Goal: Information Seeking & Learning: Learn about a topic

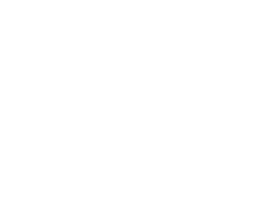
select select "Song"
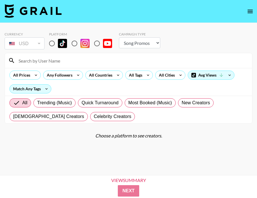
click at [47, 43] on input "radio" at bounding box center [52, 43] width 12 height 12
radio input "true"
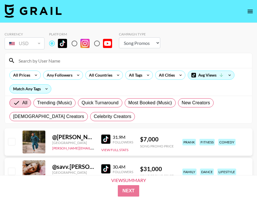
click at [56, 57] on input at bounding box center [132, 60] width 234 height 9
paste input "and6rson"
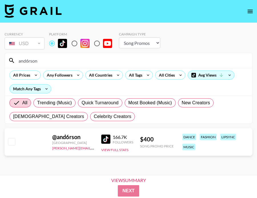
type input "and6rson"
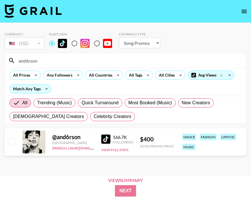
drag, startPoint x: 54, startPoint y: 63, endPoint x: 0, endPoint y: 53, distance: 55.1
click at [0, 53] on div "Currency USD USD ​ Platform Campaign Type Choose Type... Song Promos Brand Prom…" at bounding box center [125, 108] width 251 height 170
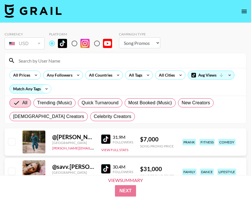
click at [42, 89] on icon at bounding box center [46, 88] width 9 height 9
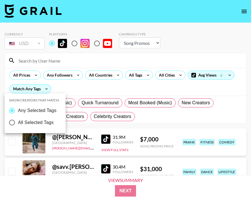
click at [127, 76] on div at bounding box center [125, 99] width 251 height 198
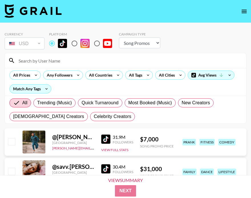
click at [144, 74] on div "Show Creators that match: Any Selected Tags All Selected Tags" at bounding box center [125, 99] width 251 height 198
click at [141, 79] on div "All Tags" at bounding box center [139, 74] width 28 height 9
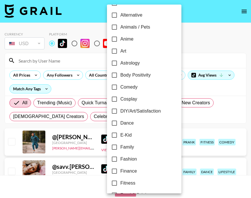
scroll to position [75, 0]
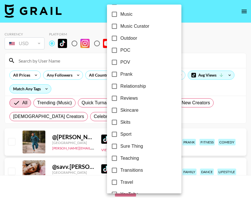
click at [124, 132] on span "Sport" at bounding box center [125, 134] width 11 height 7
click at [120, 132] on input "Sport" at bounding box center [114, 134] width 12 height 12
checkbox input "true"
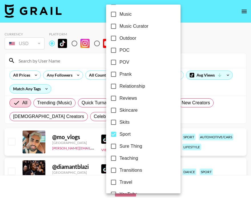
scroll to position [348, 0]
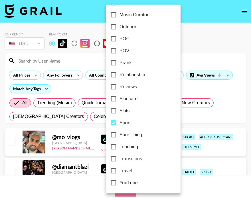
click at [126, 171] on span "Travel" at bounding box center [126, 170] width 13 height 7
click at [120, 171] on input "Travel" at bounding box center [114, 171] width 12 height 12
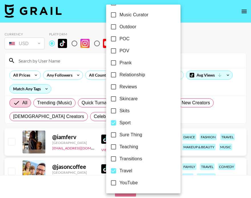
click at [126, 171] on span "Travel" at bounding box center [126, 170] width 13 height 7
click at [120, 171] on input "Travel" at bounding box center [114, 171] width 12 height 12
checkbox input "false"
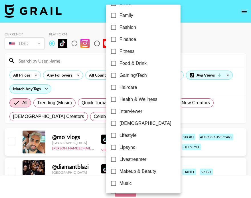
scroll to position [100, 0]
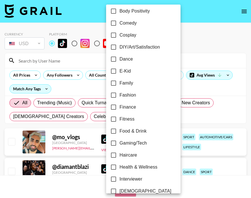
click at [123, 60] on span "Dance" at bounding box center [126, 59] width 13 height 7
click at [120, 60] on input "Dance" at bounding box center [114, 59] width 12 height 12
checkbox input "true"
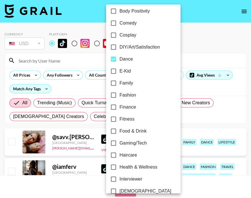
click at [191, 53] on div at bounding box center [125, 99] width 251 height 198
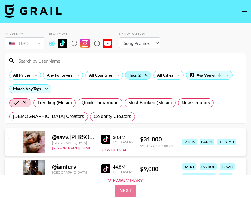
click at [136, 77] on div "Tags: 2" at bounding box center [138, 75] width 25 height 9
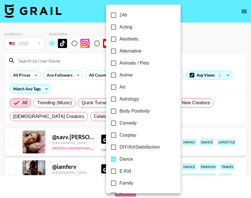
click at [116, 158] on input "Dance" at bounding box center [114, 159] width 12 height 12
checkbox input "false"
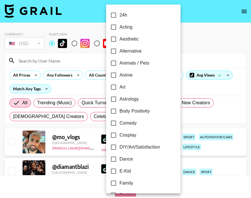
click at [205, 108] on div at bounding box center [125, 99] width 251 height 198
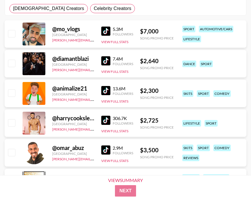
scroll to position [56, 0]
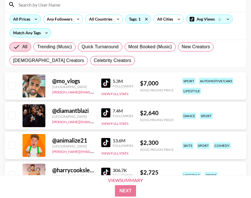
click at [36, 18] on icon at bounding box center [35, 19] width 9 height 9
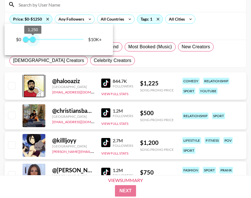
type input "1000"
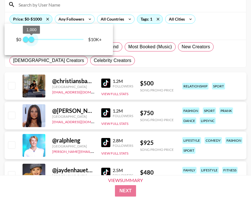
drag, startPoint x: 76, startPoint y: 39, endPoint x: 32, endPoint y: 39, distance: 43.9
click at [32, 39] on span "1,000" at bounding box center [32, 40] width 6 height 6
click at [158, 60] on div at bounding box center [125, 99] width 251 height 198
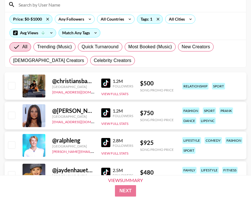
click at [111, 142] on link at bounding box center [106, 142] width 11 height 9
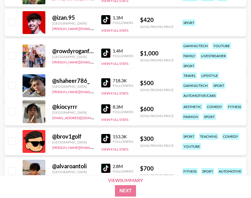
scroll to position [284, 0]
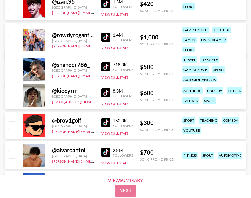
click at [102, 92] on img at bounding box center [105, 92] width 9 height 9
click at [102, 151] on img at bounding box center [105, 152] width 9 height 9
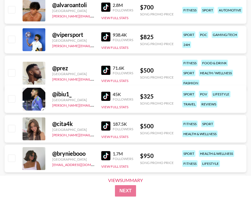
click at [108, 128] on img at bounding box center [105, 125] width 9 height 9
click at [109, 33] on img at bounding box center [105, 36] width 9 height 9
click at [109, 156] on img at bounding box center [105, 155] width 9 height 9
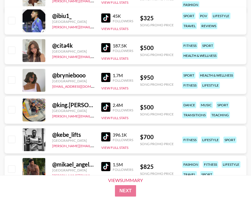
scroll to position [538, 0]
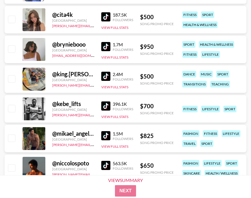
click at [100, 104] on div "@ kebe_lifts [GEOGRAPHIC_DATA] [PERSON_NAME][EMAIL_ADDRESS][DOMAIN_NAME] 396.1K…" at bounding box center [126, 108] width 242 height 27
click at [104, 105] on img at bounding box center [105, 105] width 9 height 9
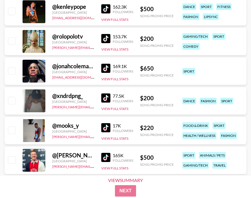
scroll to position [892, 0]
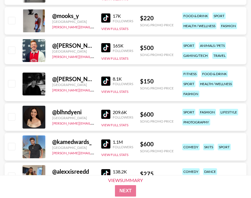
click at [108, 45] on img at bounding box center [105, 47] width 9 height 9
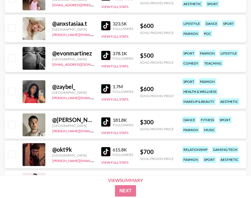
scroll to position [1110, 0]
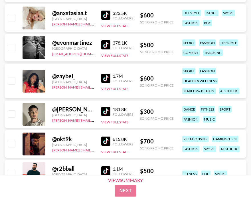
click at [107, 78] on img at bounding box center [105, 78] width 9 height 9
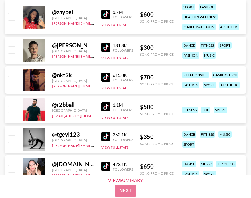
scroll to position [1240, 0]
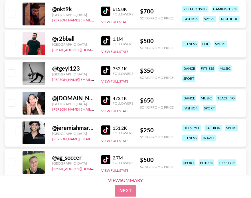
click at [103, 69] on img at bounding box center [105, 70] width 9 height 9
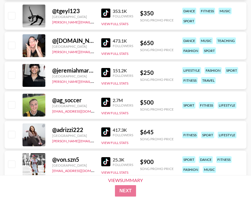
scroll to position [1298, 0]
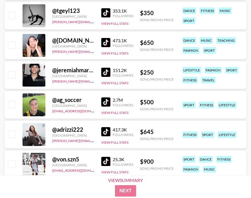
click at [111, 100] on link at bounding box center [106, 101] width 11 height 9
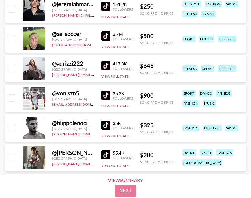
click at [108, 94] on img at bounding box center [105, 95] width 9 height 9
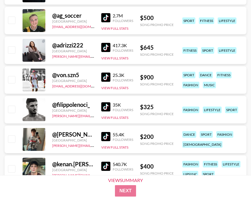
scroll to position [1389, 0]
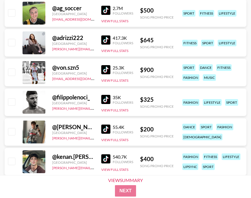
click at [106, 95] on img at bounding box center [105, 99] width 9 height 9
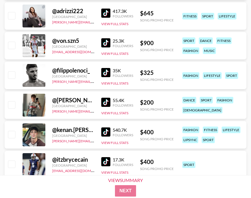
scroll to position [1442, 0]
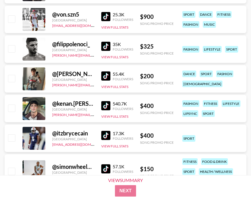
click at [105, 133] on img at bounding box center [105, 135] width 9 height 9
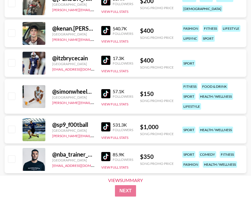
scroll to position [1535, 0]
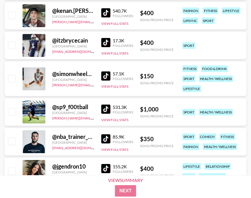
click at [109, 73] on img at bounding box center [105, 75] width 9 height 9
click at [108, 138] on img at bounding box center [105, 138] width 9 height 9
